Goal: Information Seeking & Learning: Learn about a topic

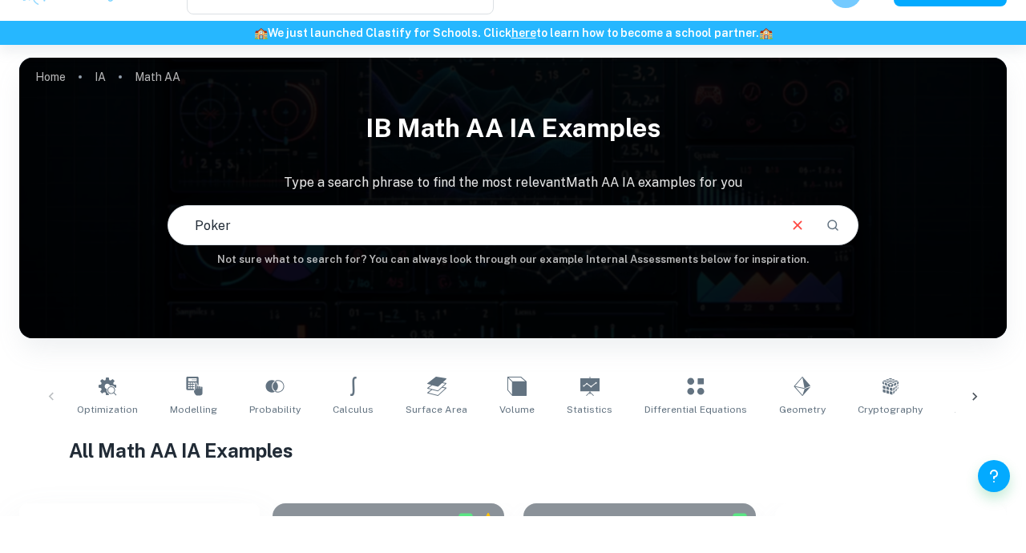
type input "Poker"
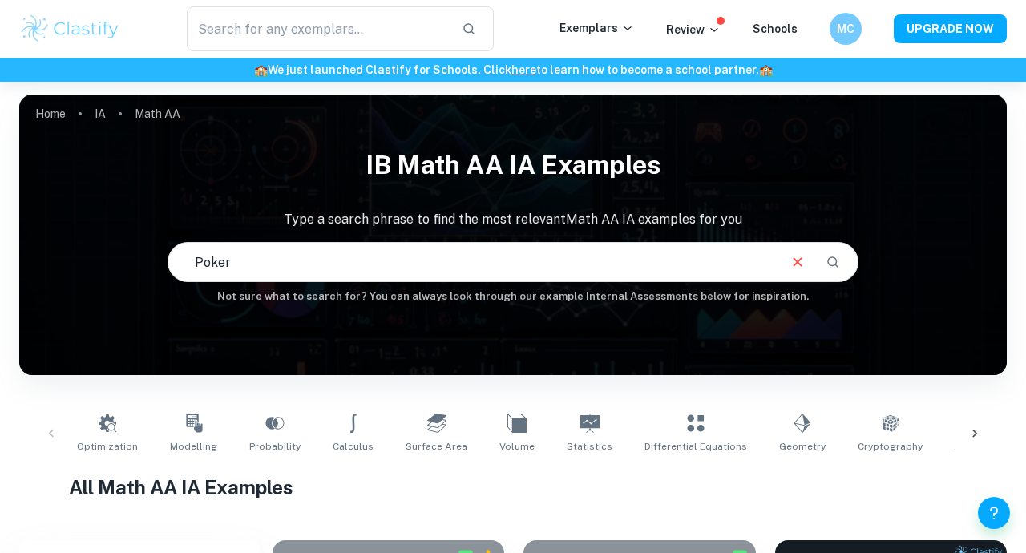
click at [395, 23] on input "text" at bounding box center [318, 28] width 262 height 45
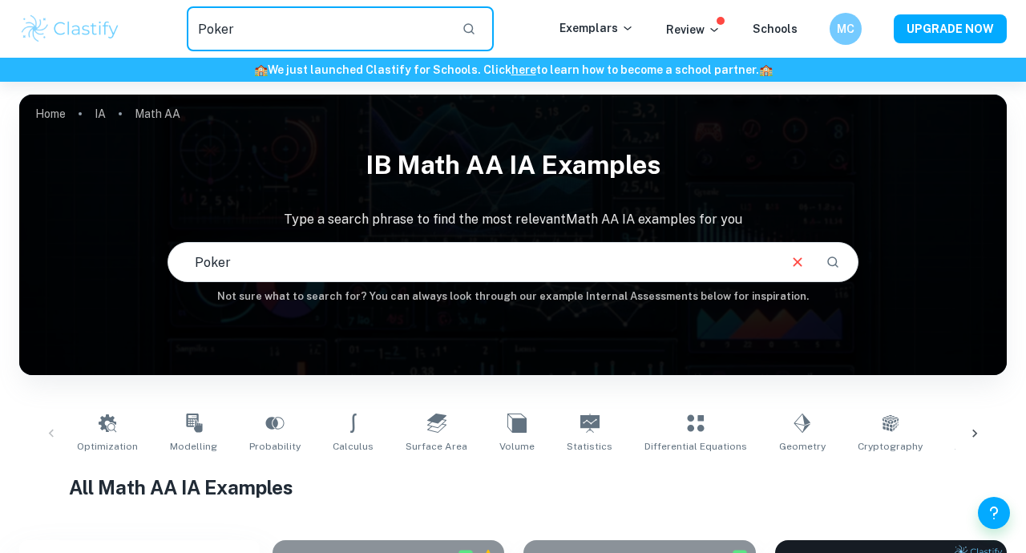
type input "Poker"
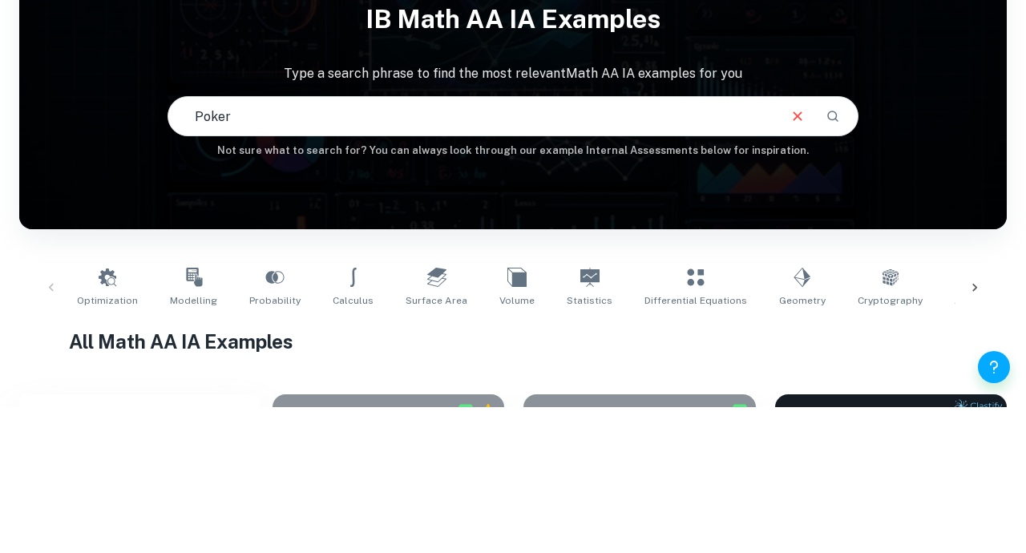
click at [834, 261] on icon "Search" at bounding box center [833, 262] width 14 height 14
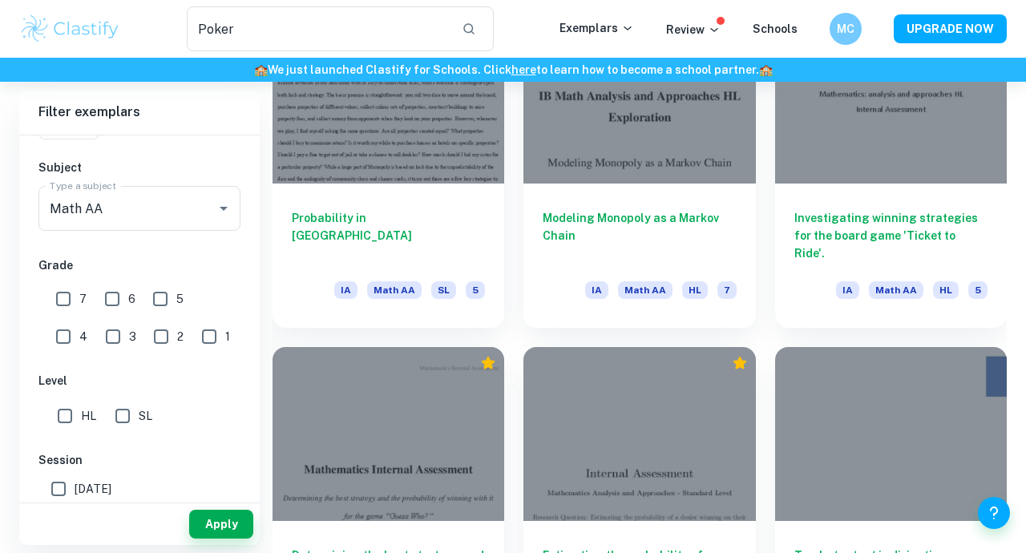
scroll to position [1541, 0]
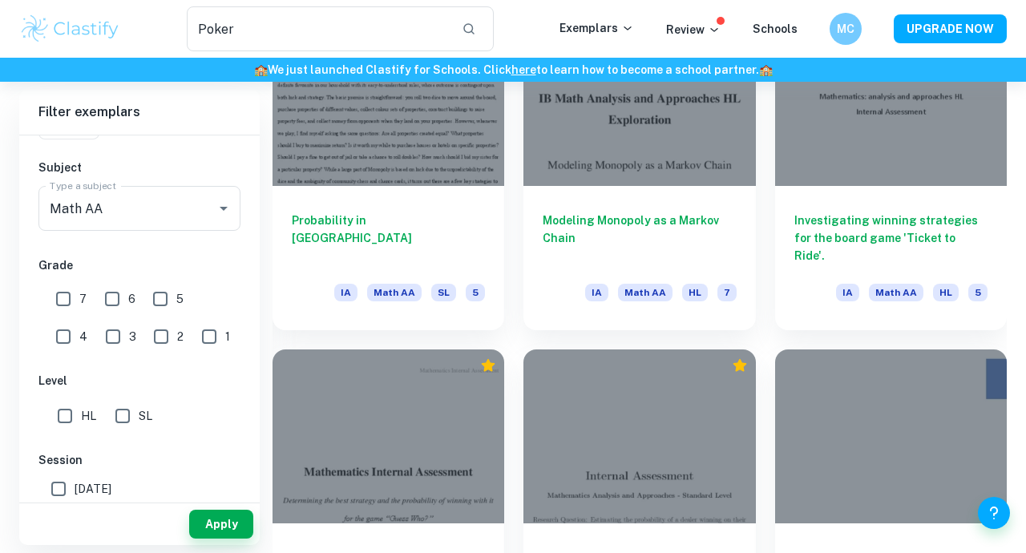
click at [706, 258] on h6 "Modeling Monopoly as a Markov Chain" at bounding box center [639, 238] width 193 height 53
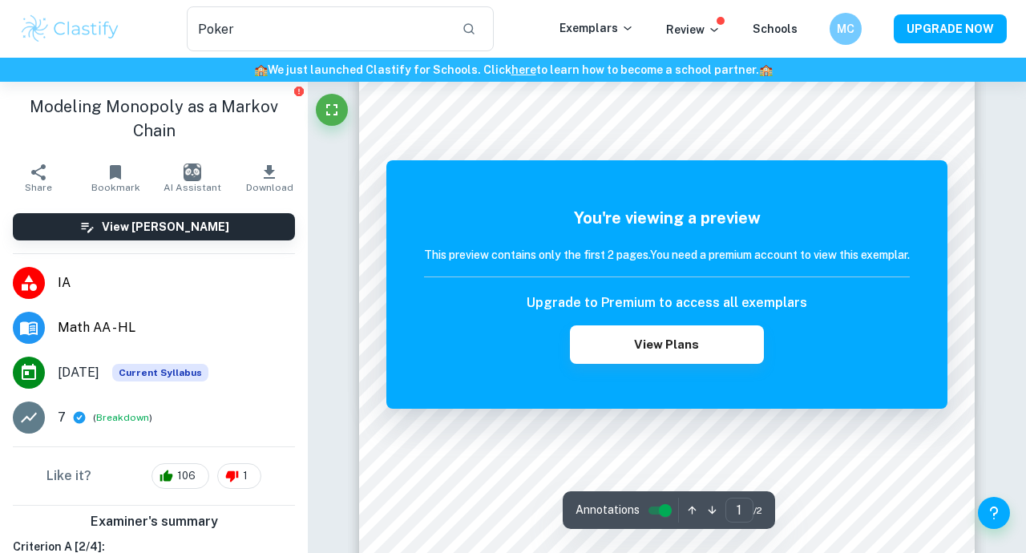
scroll to position [37, 0]
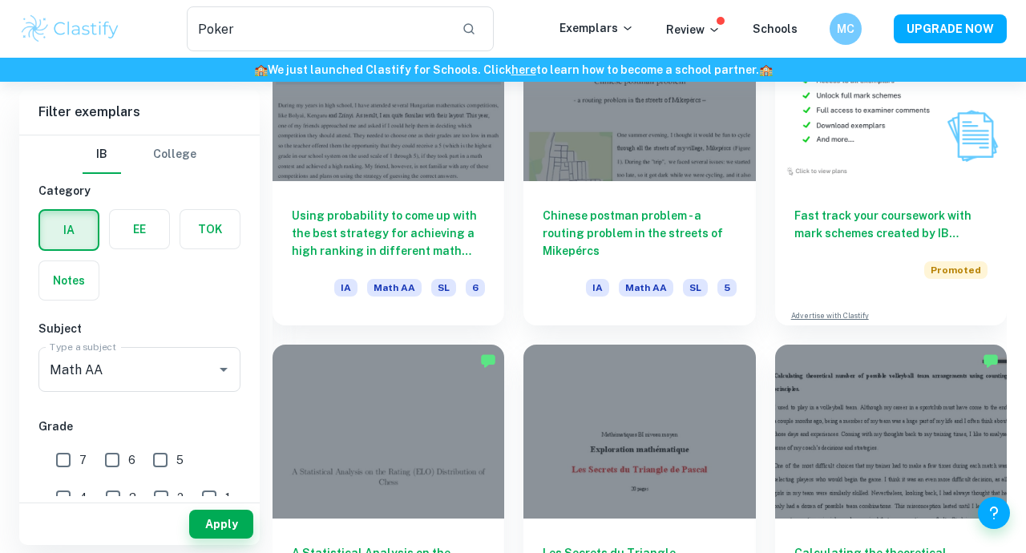
scroll to position [4636, 0]
